Goal: Register for event/course

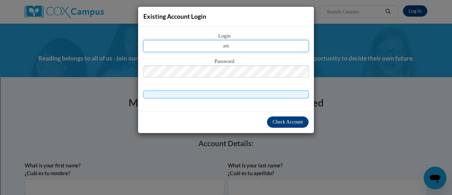
type input "amy.thielen@rusd.org"
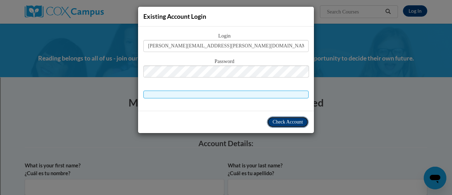
click at [275, 123] on span "Check Account" at bounding box center [288, 121] width 30 height 5
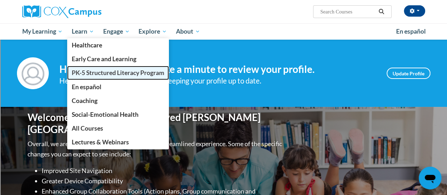
click at [89, 74] on span "PK-5 Structured Literacy Program" at bounding box center [118, 72] width 93 height 7
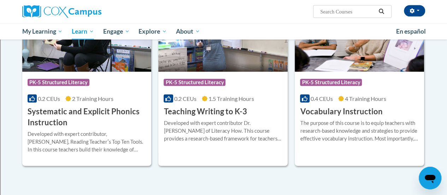
scroll to position [812, 0]
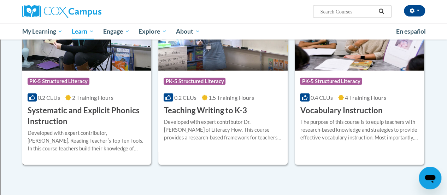
click at [69, 112] on h3 "Systematic and Explicit Phonics Instruction" at bounding box center [87, 116] width 119 height 22
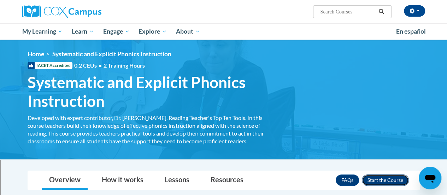
click at [372, 182] on button "Enroll" at bounding box center [385, 179] width 47 height 11
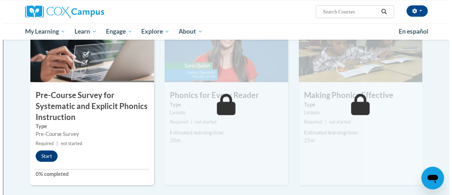
scroll to position [190, 0]
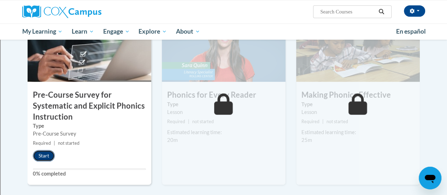
click at [42, 155] on button "Start" at bounding box center [44, 155] width 22 height 11
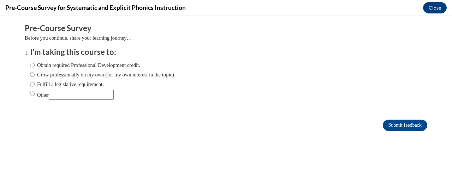
scroll to position [0, 0]
click at [30, 84] on input "Fulfill a legislative requirement." at bounding box center [32, 84] width 5 height 8
radio input "true"
click at [30, 65] on input "Obtain required Professional Development credit." at bounding box center [32, 65] width 5 height 8
radio input "true"
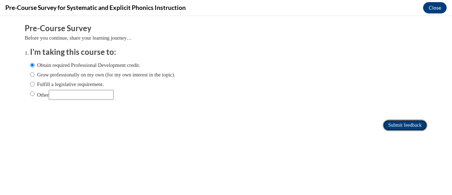
click at [391, 125] on input "Submit feedback" at bounding box center [405, 124] width 45 height 11
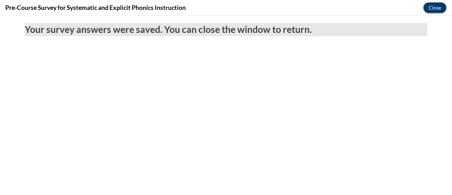
click at [434, 8] on button "Close" at bounding box center [435, 7] width 24 height 11
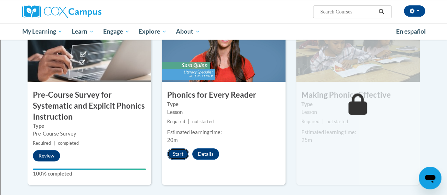
click at [175, 152] on button "Start" at bounding box center [178, 153] width 22 height 11
